Goal: Use online tool/utility: Utilize a website feature to perform a specific function

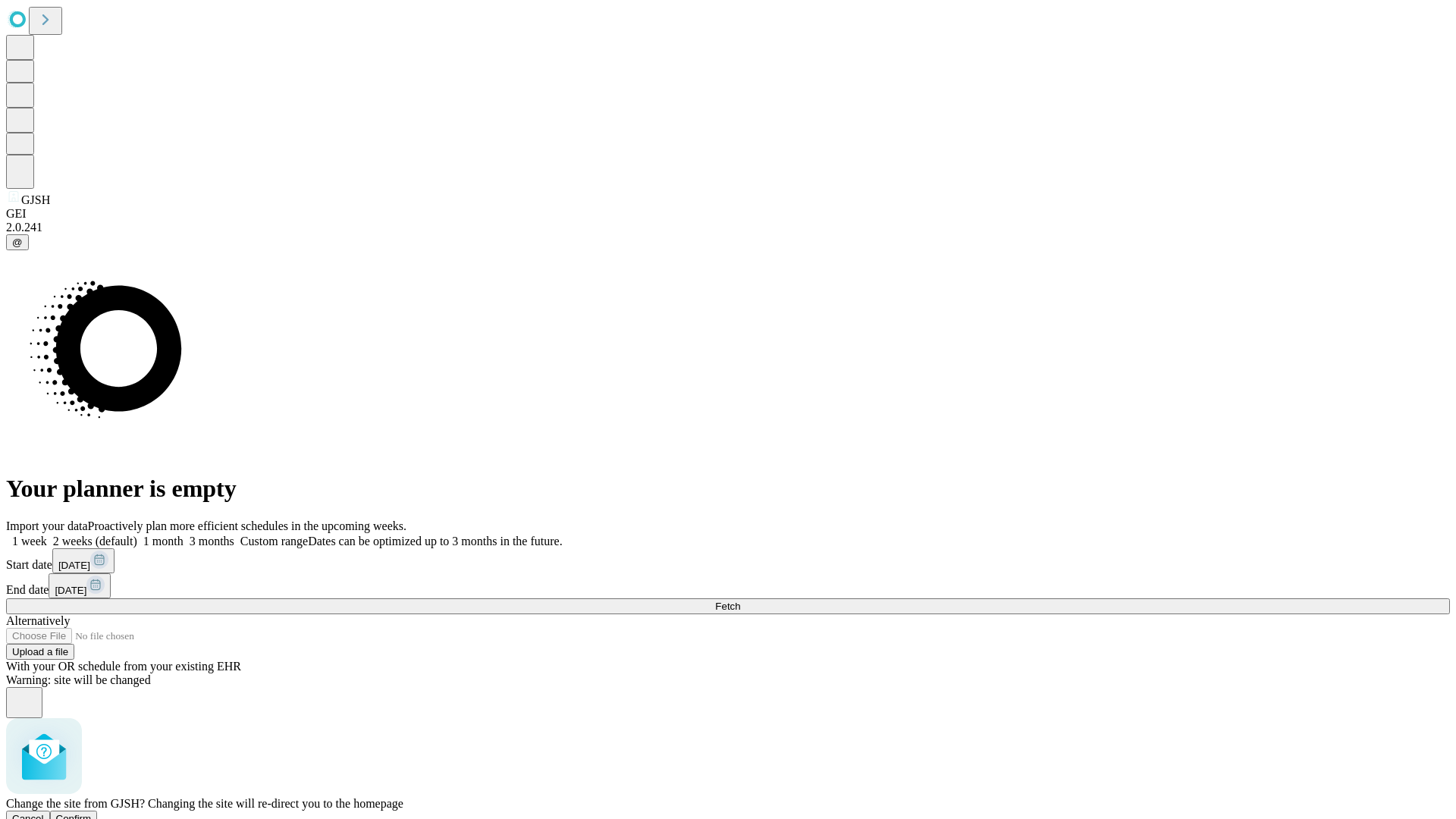
click at [92, 813] on span "Confirm" at bounding box center [74, 818] width 36 height 12
click at [184, 534] on label "1 month" at bounding box center [159, 541] width 46 height 13
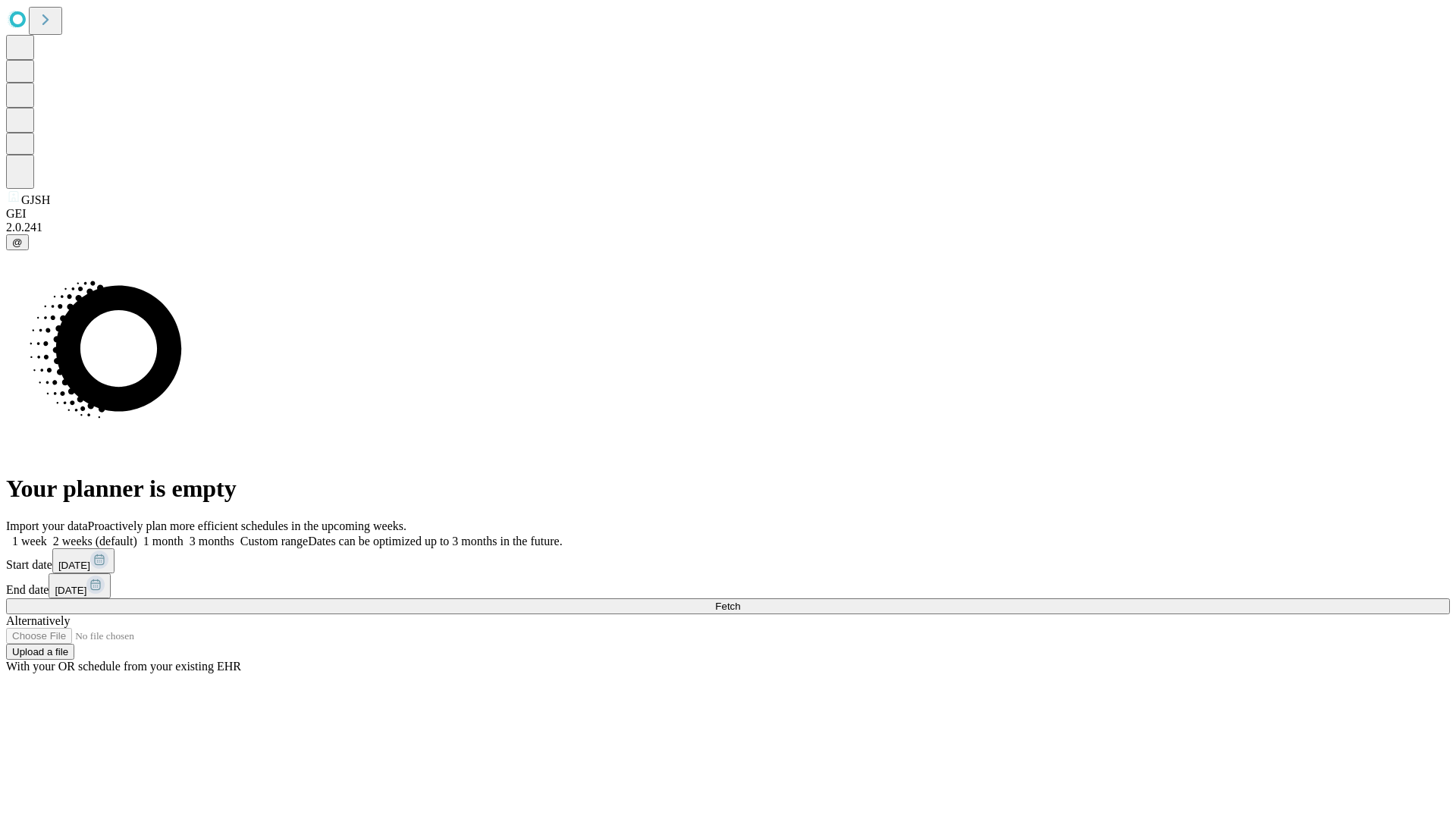
click at [740, 600] on span "Fetch" at bounding box center [728, 605] width 25 height 12
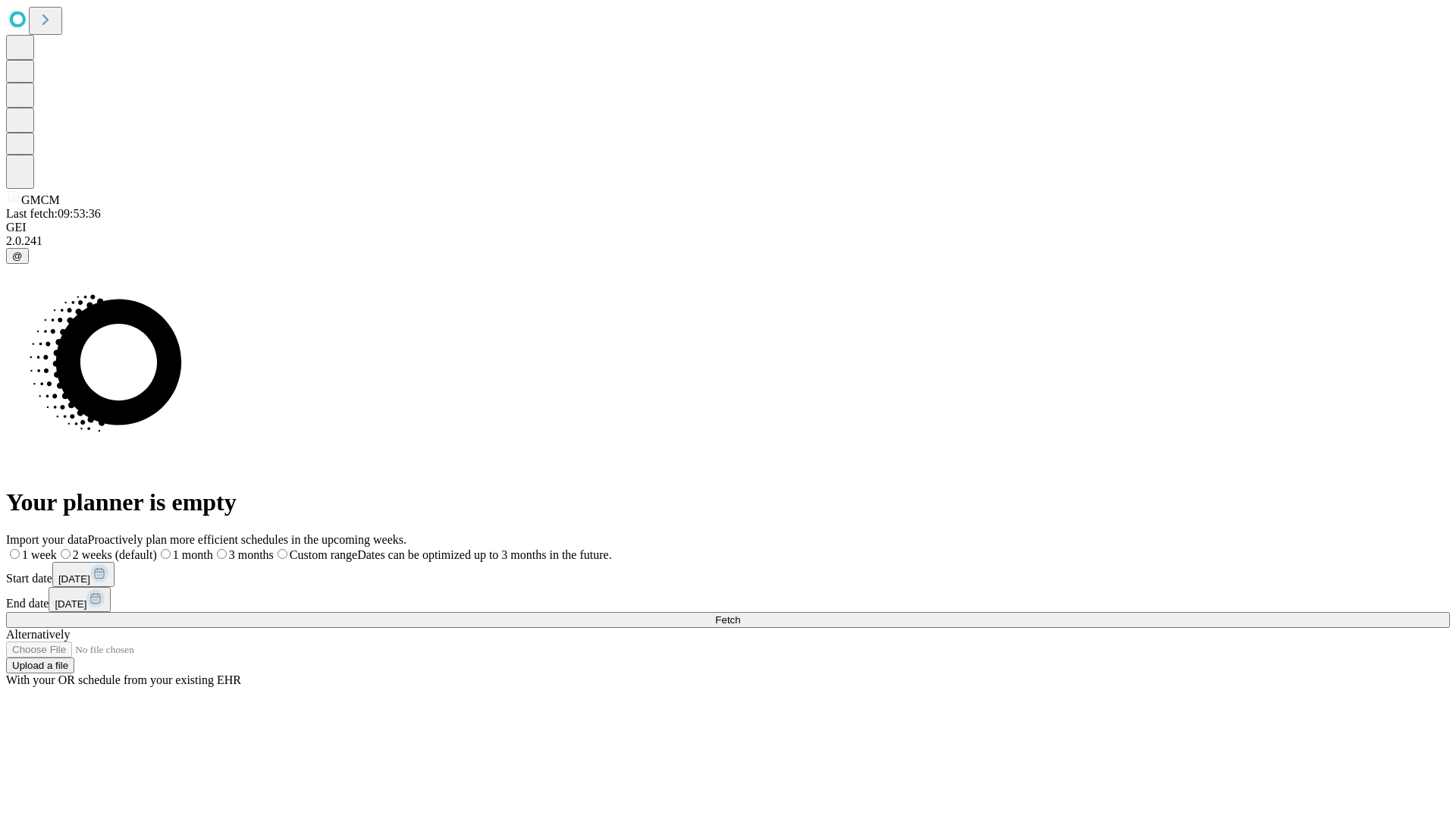
click at [213, 548] on label "1 month" at bounding box center [185, 554] width 56 height 13
click at [740, 614] on span "Fetch" at bounding box center [728, 620] width 25 height 12
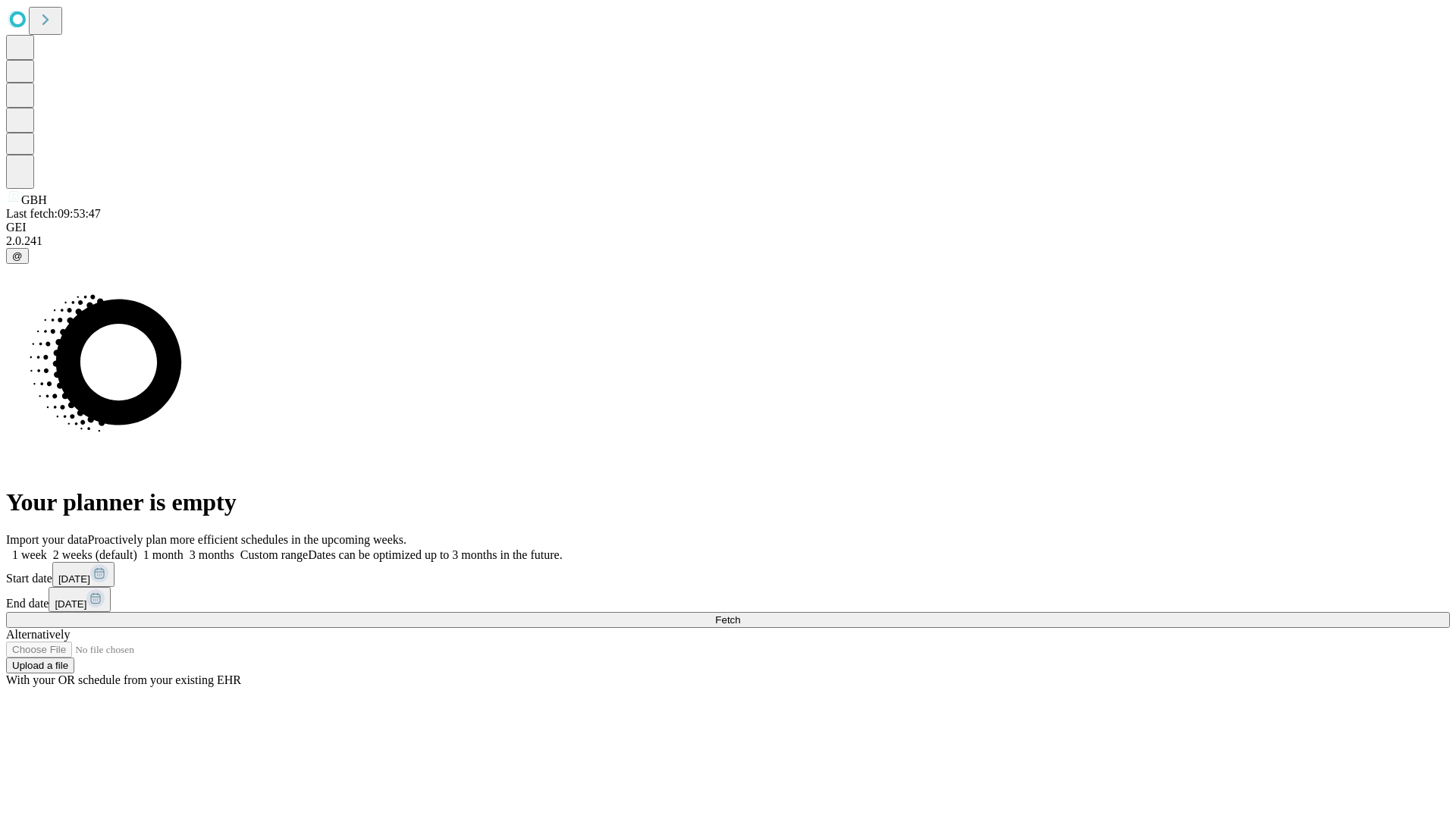
click at [184, 548] on label "1 month" at bounding box center [159, 554] width 46 height 13
click at [740, 614] on span "Fetch" at bounding box center [728, 620] width 25 height 12
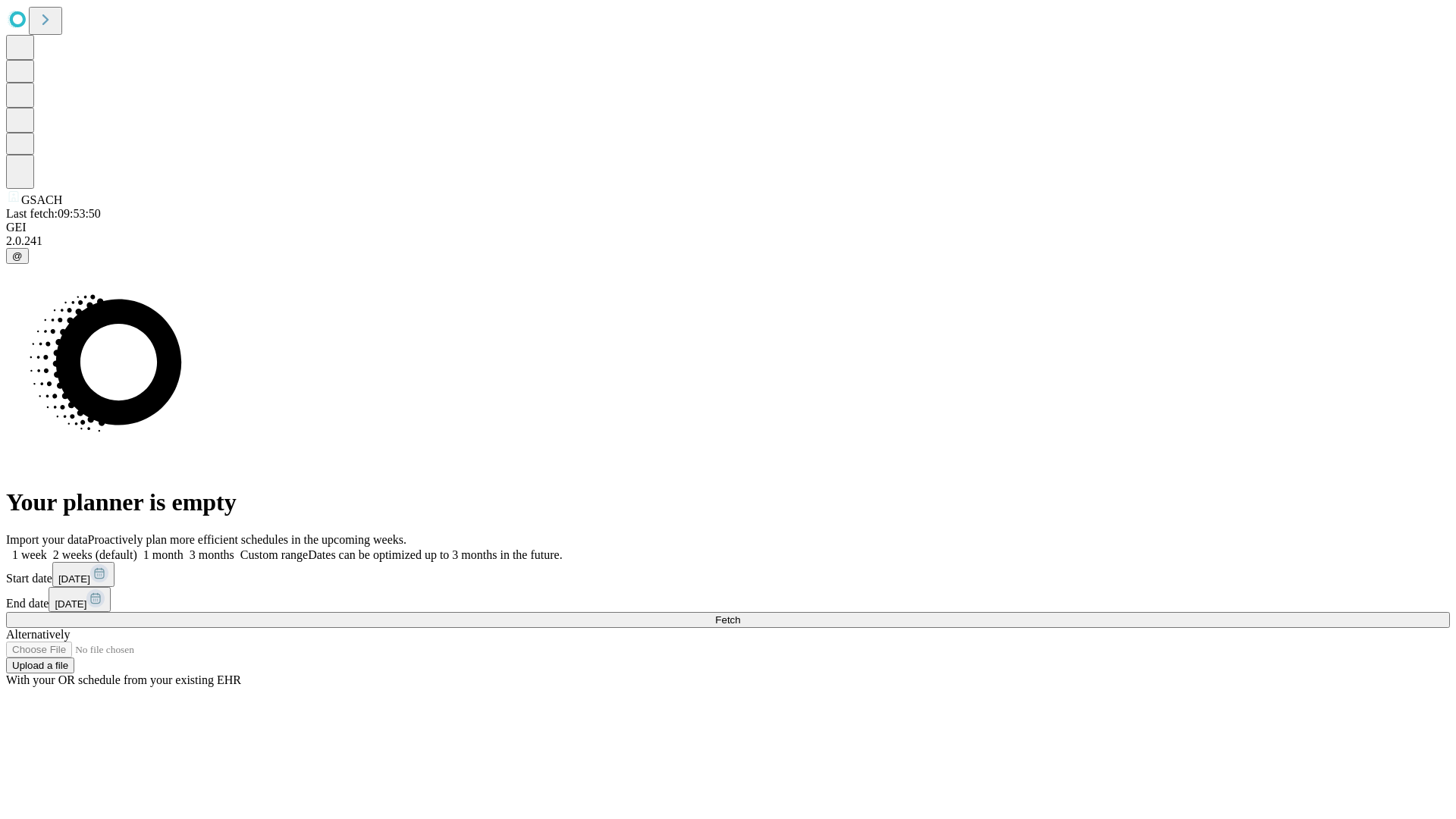
click at [184, 548] on label "1 month" at bounding box center [159, 554] width 46 height 13
click at [740, 614] on span "Fetch" at bounding box center [728, 620] width 25 height 12
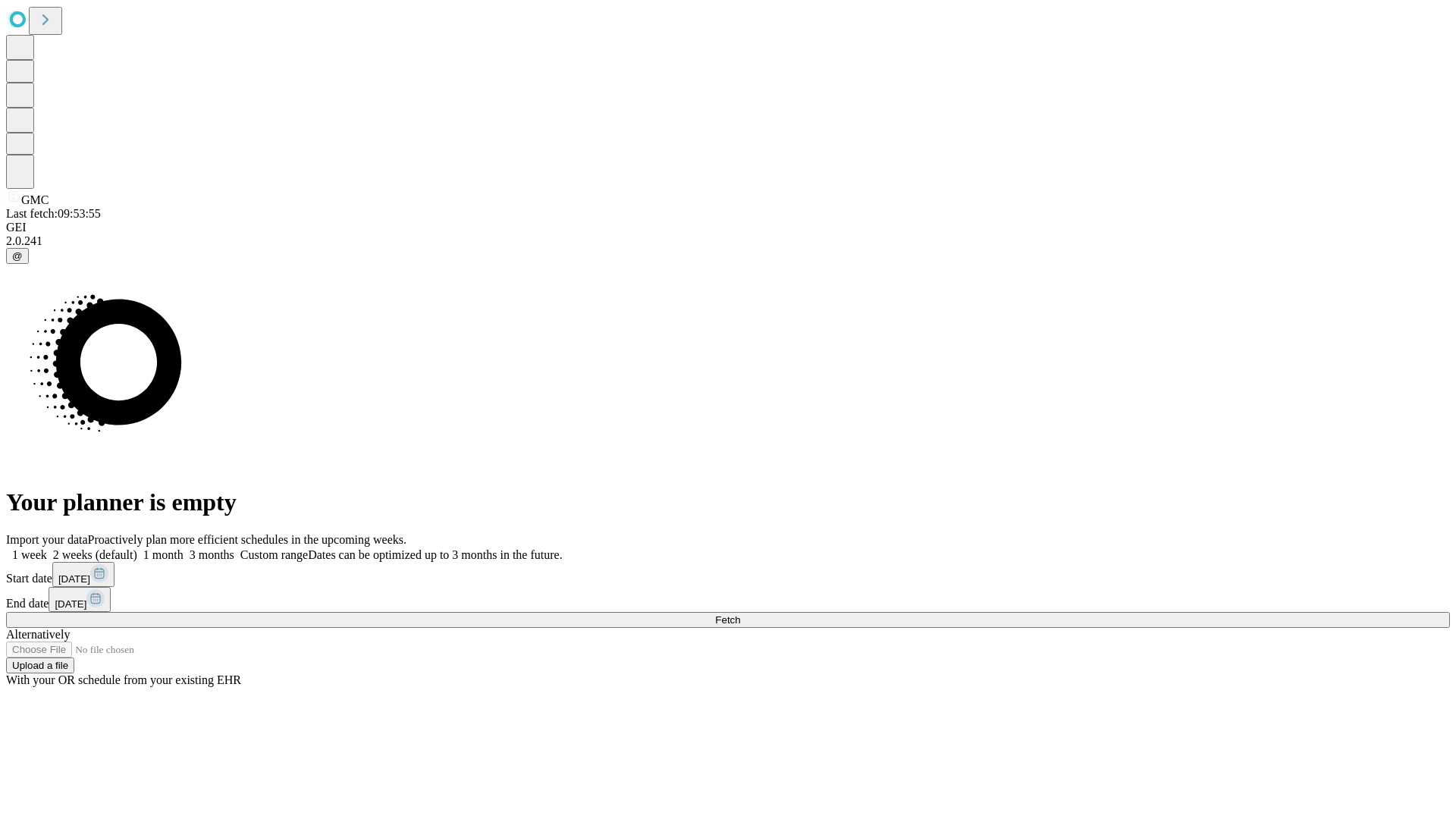
click at [184, 548] on label "1 month" at bounding box center [159, 554] width 46 height 13
click at [740, 614] on span "Fetch" at bounding box center [728, 620] width 25 height 12
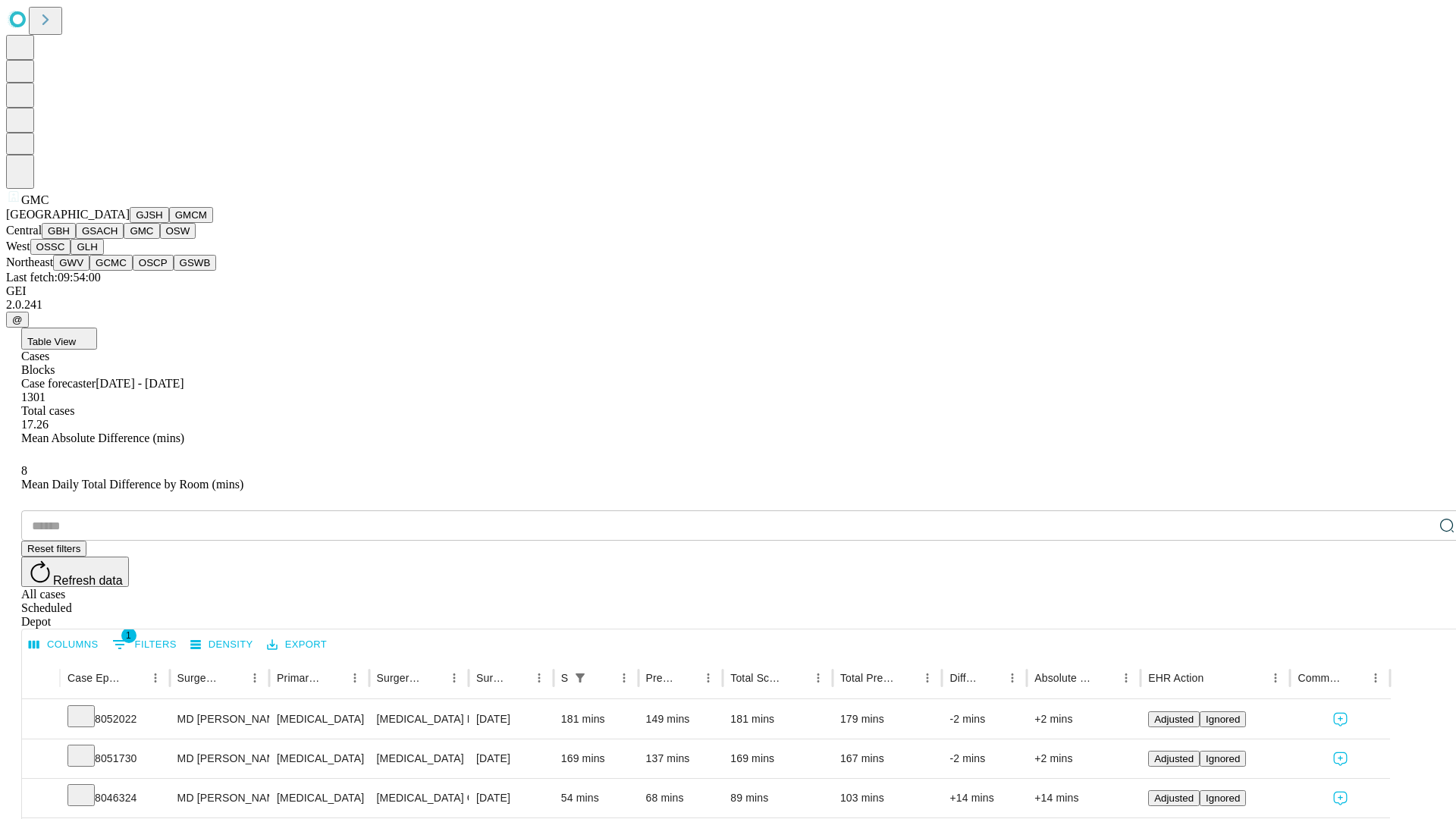
click at [160, 239] on button "OSW" at bounding box center [178, 231] width 36 height 16
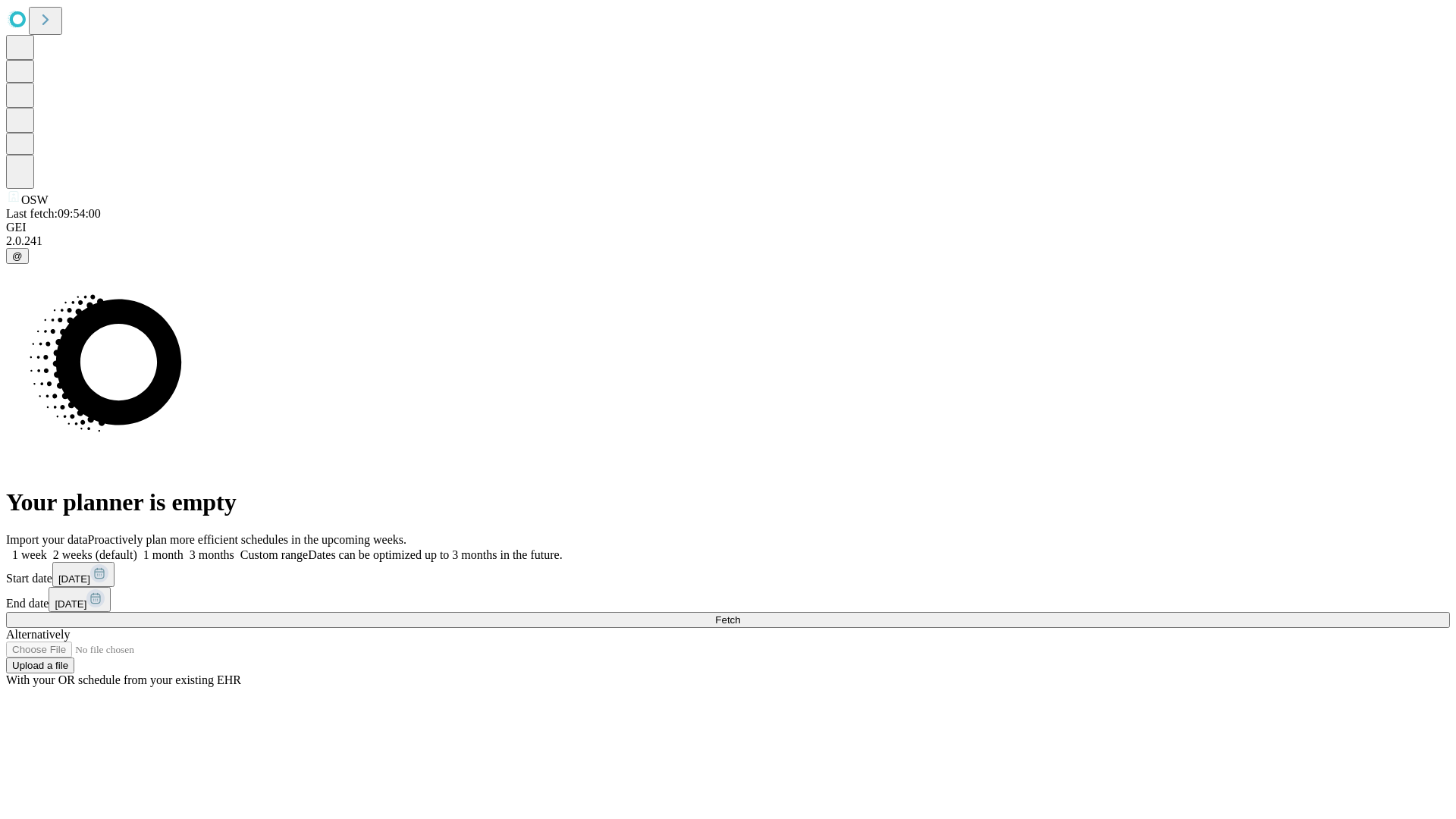
click at [184, 548] on label "1 month" at bounding box center [159, 554] width 46 height 13
click at [740, 614] on span "Fetch" at bounding box center [728, 620] width 25 height 12
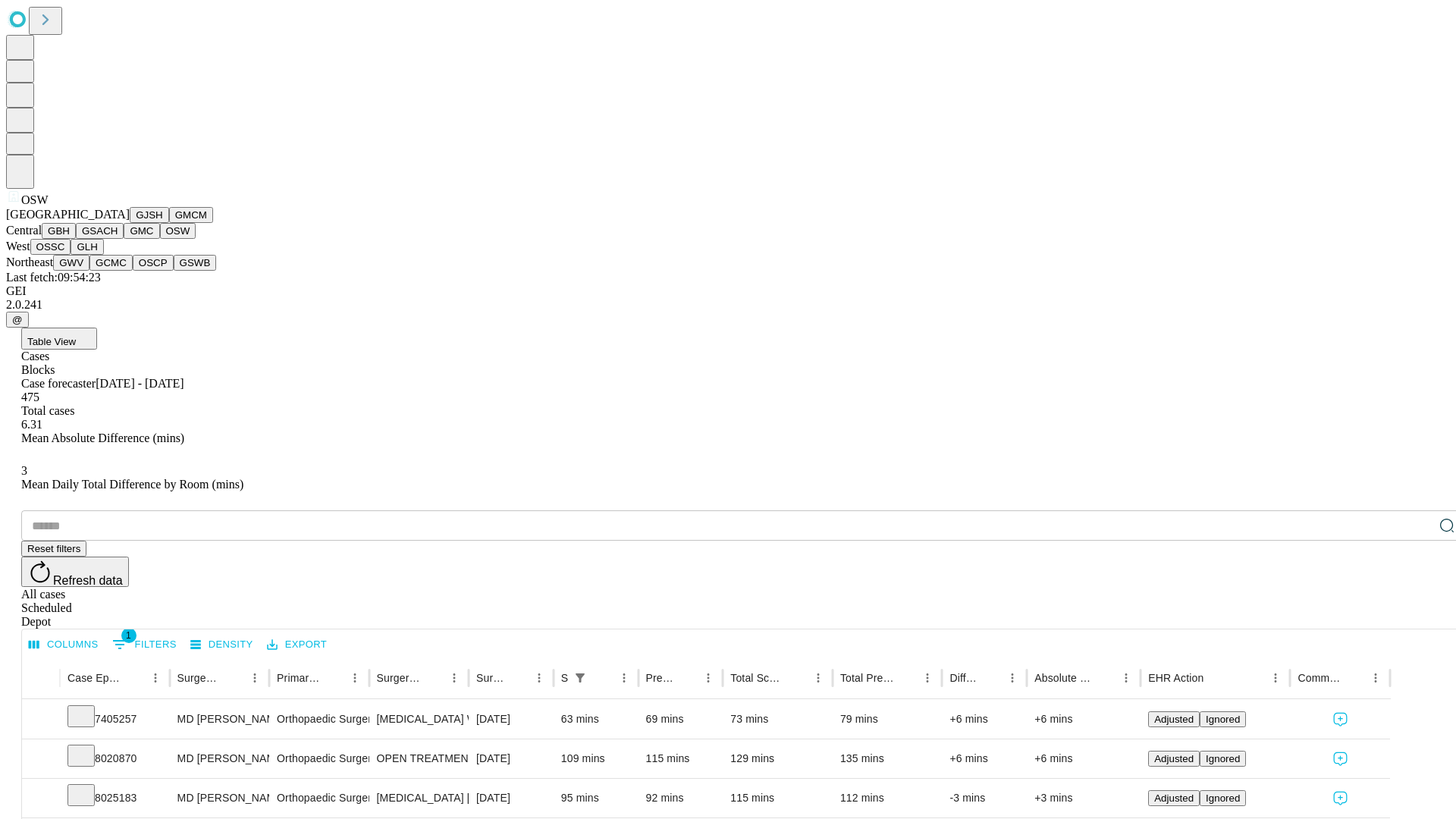
click at [71, 255] on button "OSSC" at bounding box center [50, 247] width 41 height 16
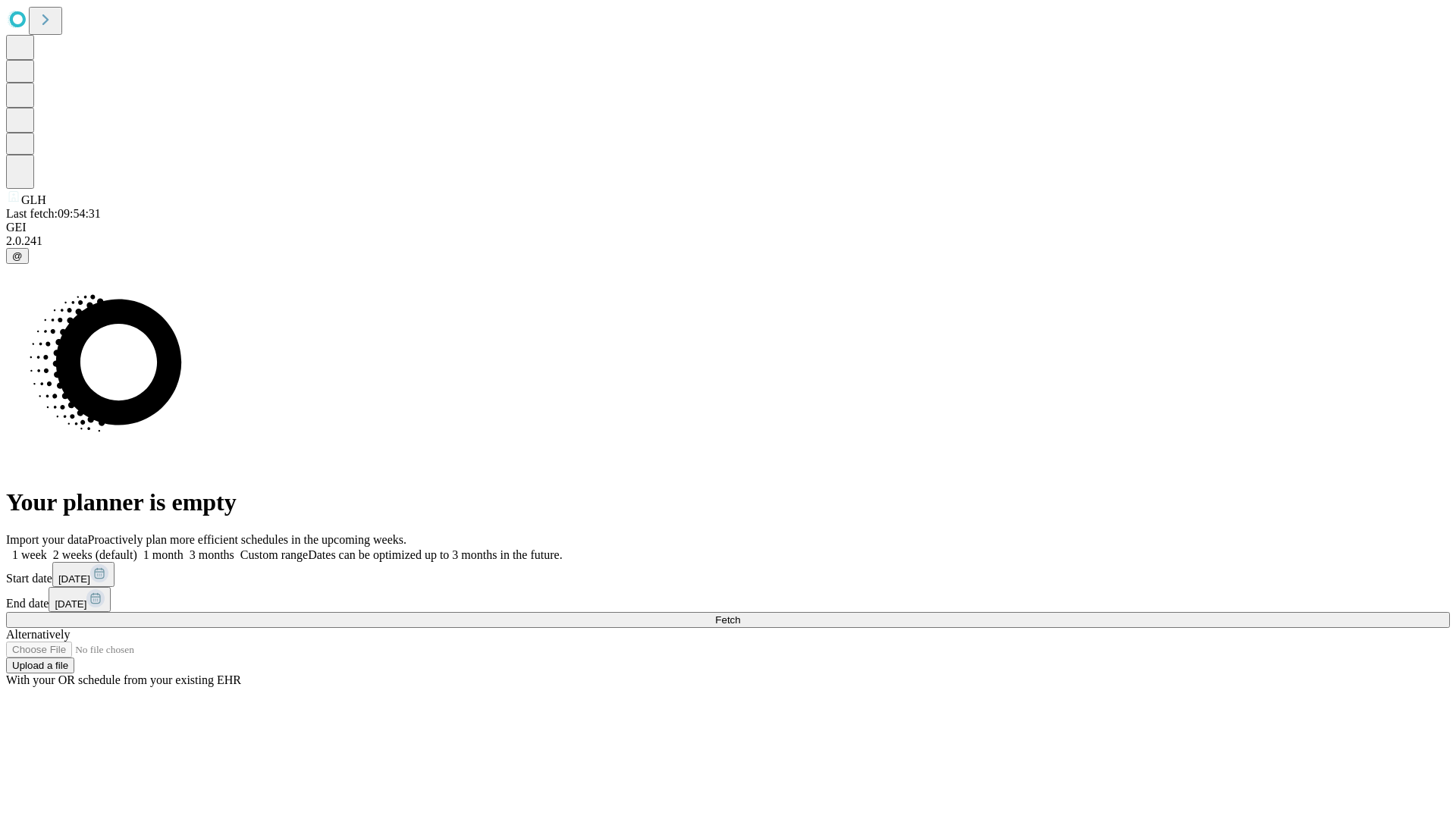
click at [184, 548] on label "1 month" at bounding box center [159, 554] width 46 height 13
click at [740, 614] on span "Fetch" at bounding box center [728, 620] width 25 height 12
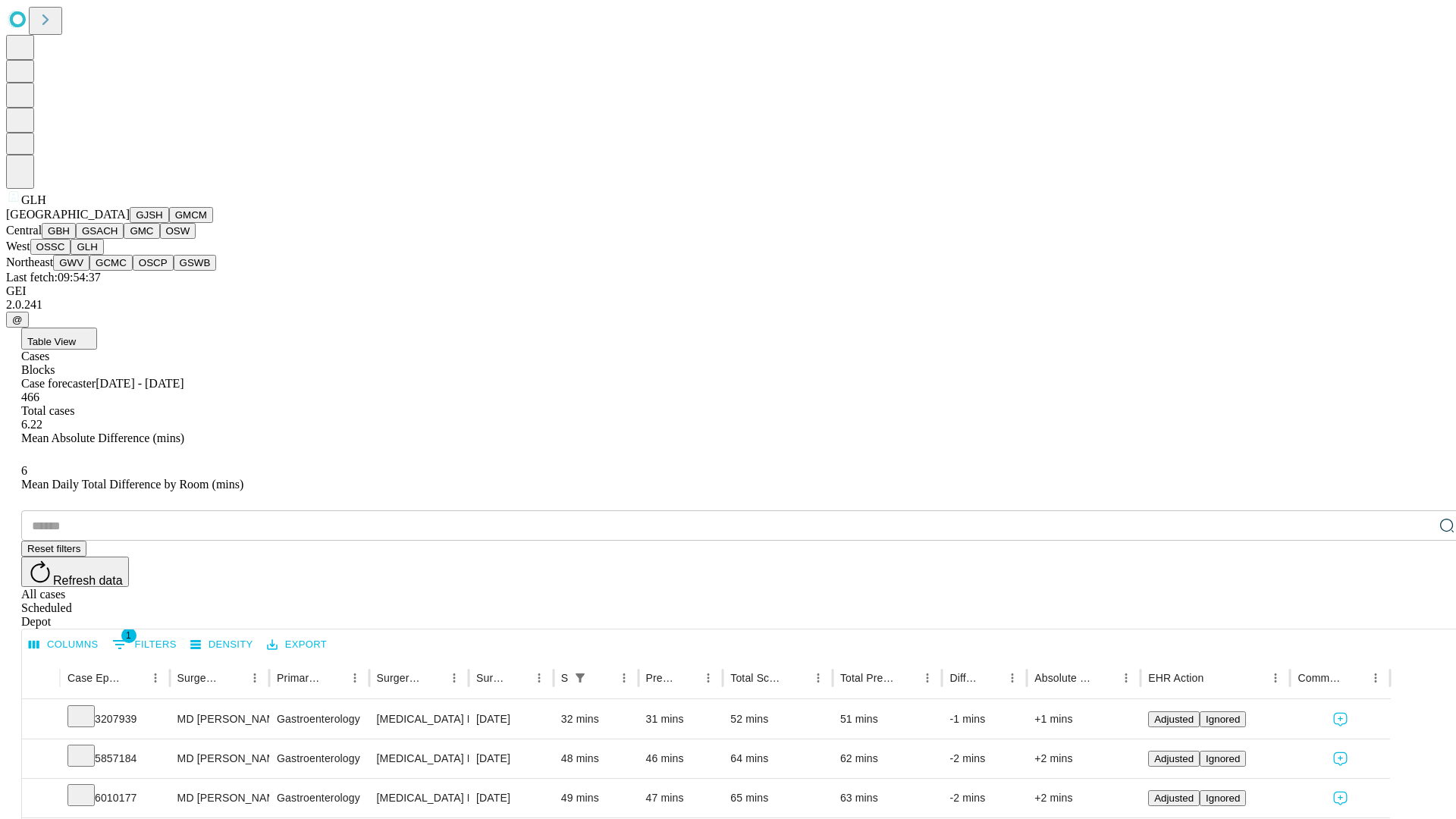
click at [89, 270] on button "GWV" at bounding box center [71, 263] width 36 height 16
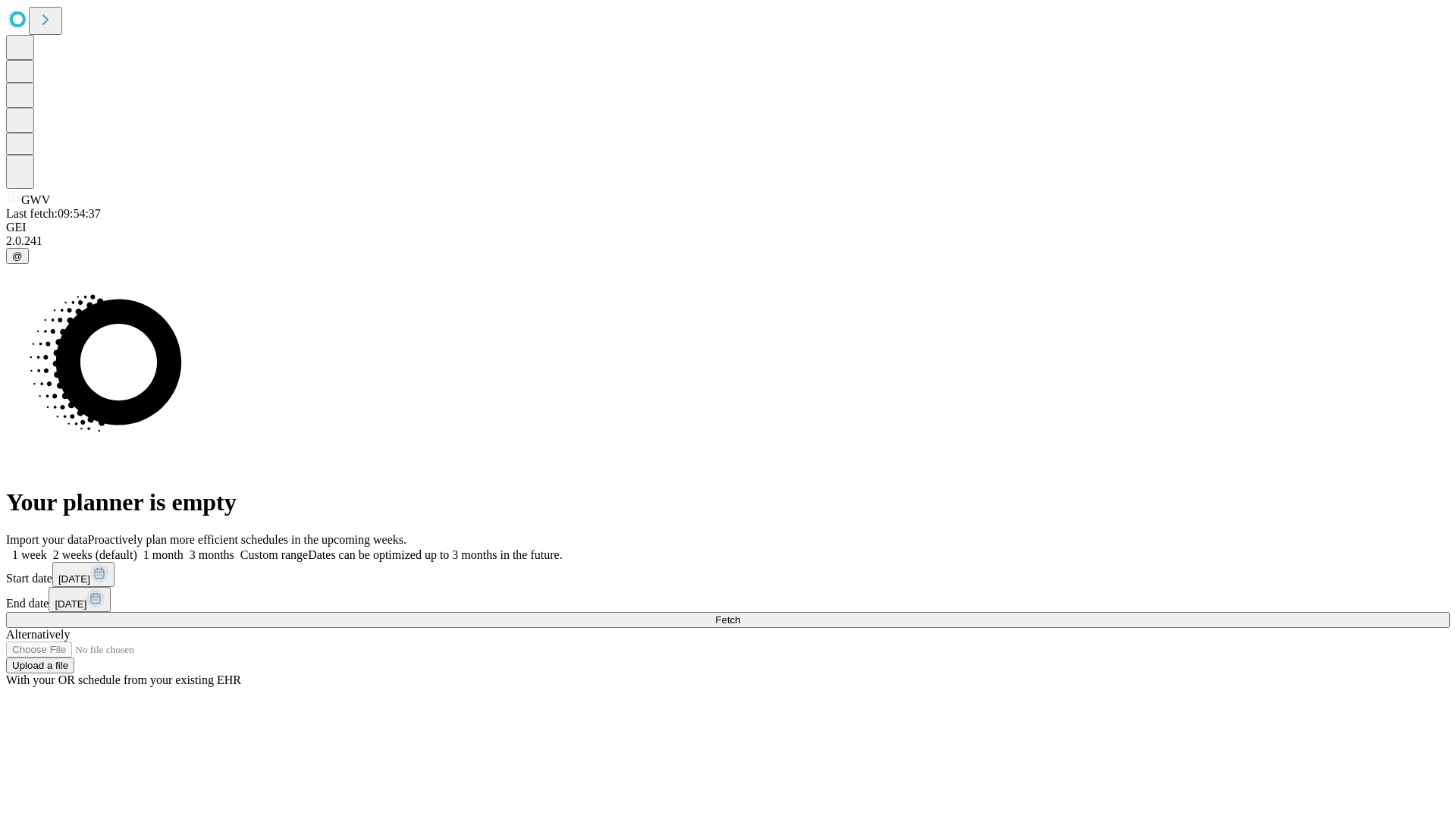
click at [184, 548] on label "1 month" at bounding box center [159, 554] width 46 height 13
click at [740, 614] on span "Fetch" at bounding box center [728, 620] width 25 height 12
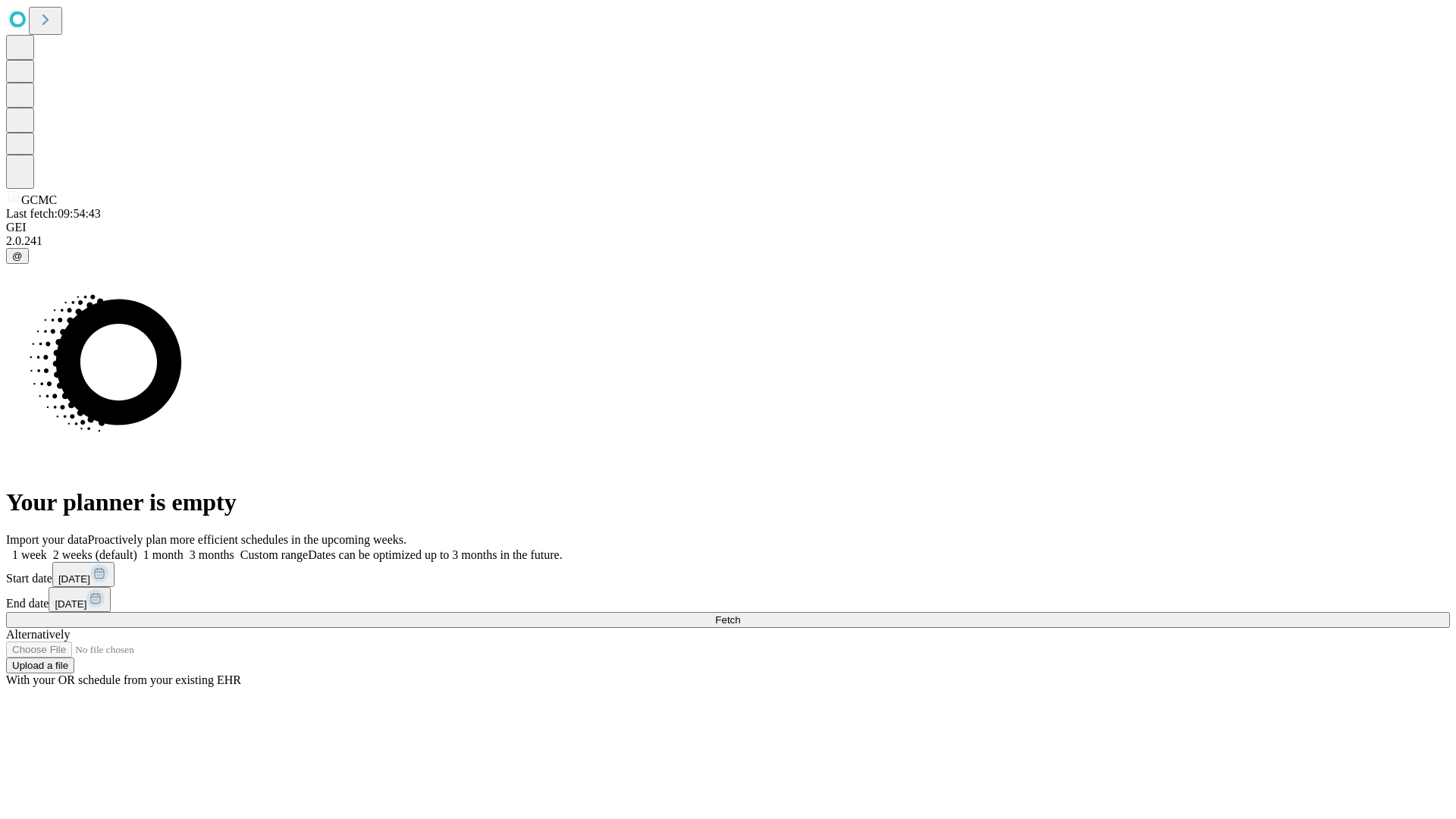
click at [184, 548] on label "1 month" at bounding box center [159, 554] width 46 height 13
click at [740, 614] on span "Fetch" at bounding box center [728, 620] width 25 height 12
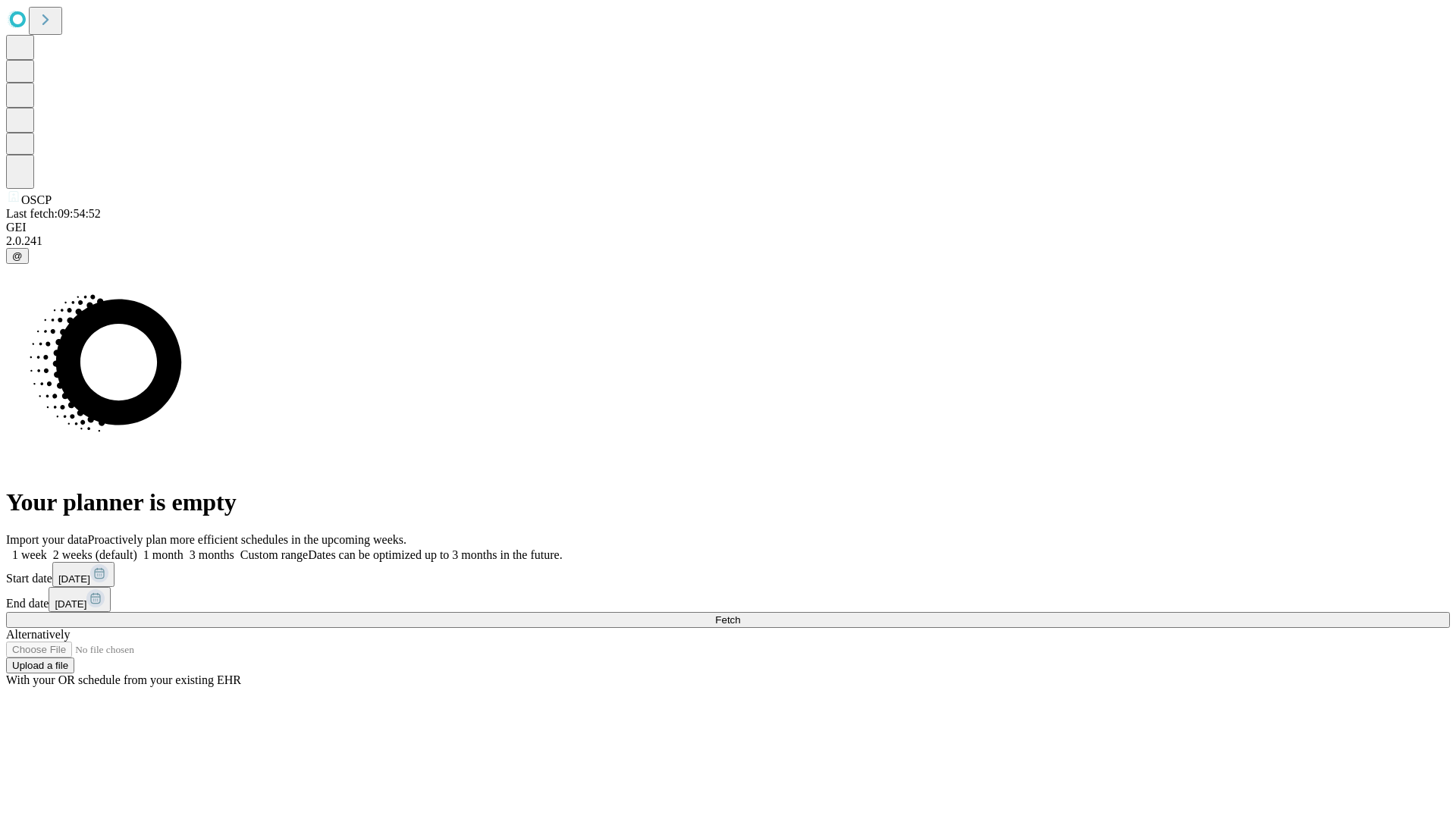
click at [740, 614] on span "Fetch" at bounding box center [728, 620] width 25 height 12
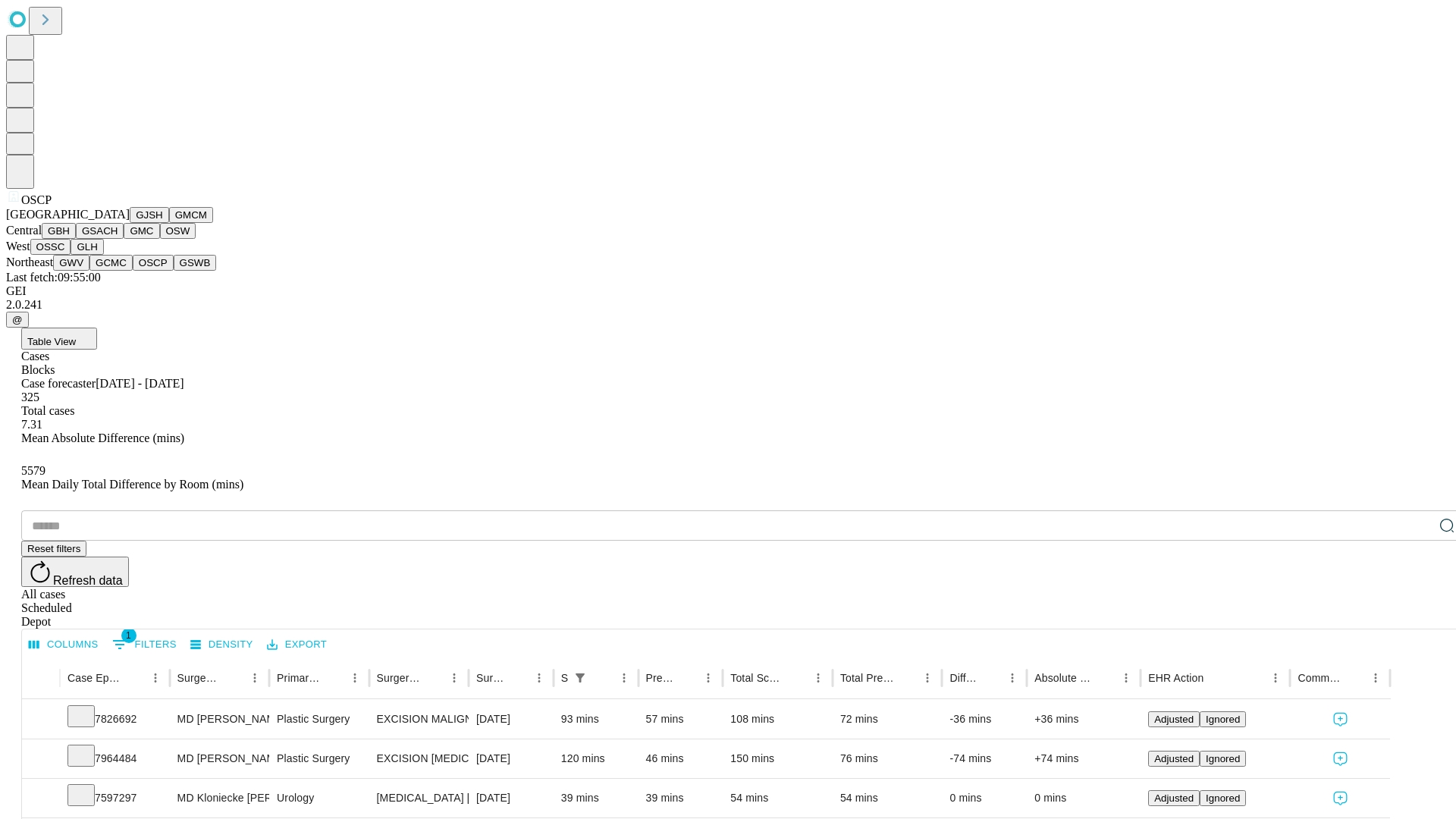
click at [174, 270] on button "GSWB" at bounding box center [196, 263] width 43 height 16
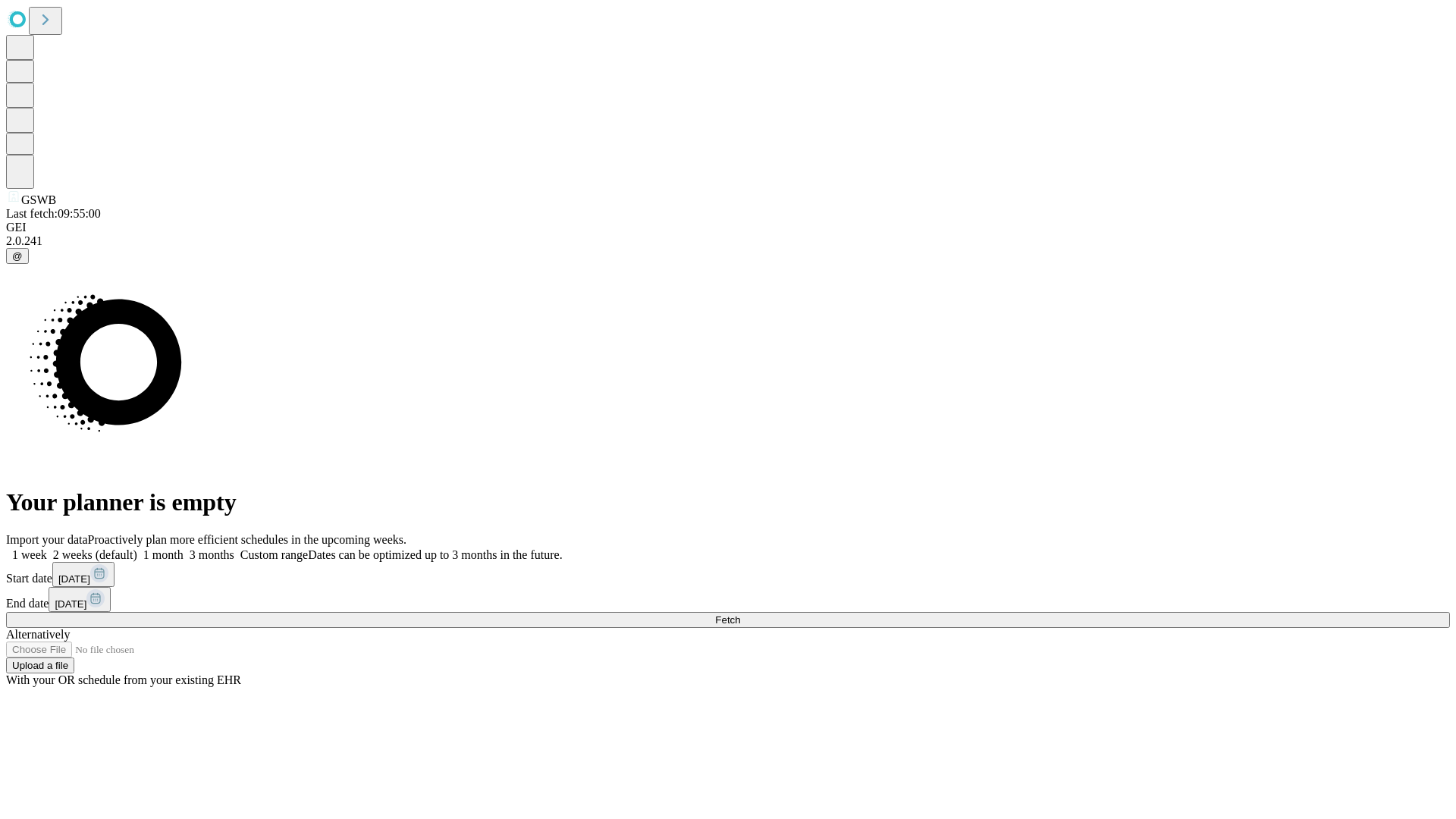
click at [184, 548] on label "1 month" at bounding box center [159, 554] width 46 height 13
click at [740, 614] on span "Fetch" at bounding box center [728, 620] width 25 height 12
